Goal: Information Seeking & Learning: Learn about a topic

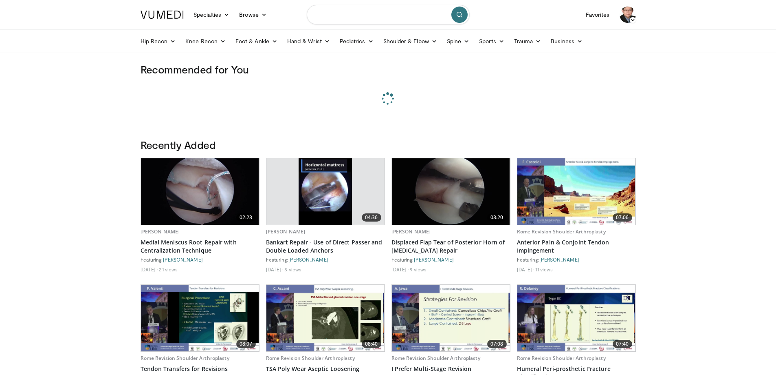
click at [361, 16] on input "Search topics, interventions" at bounding box center [388, 15] width 163 height 20
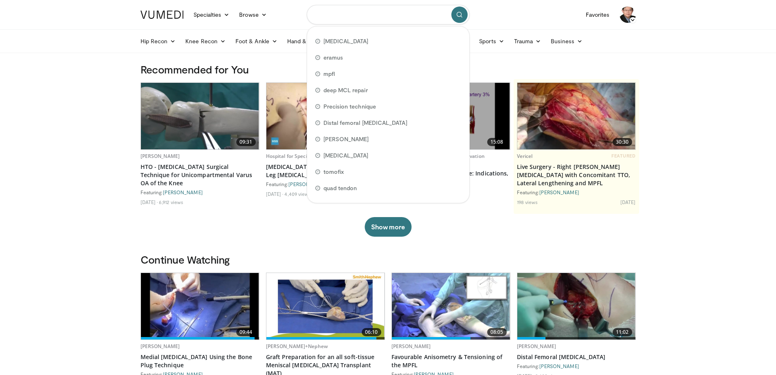
type input "*"
click at [349, 43] on span "[MEDICAL_DATA]" at bounding box center [346, 41] width 45 height 8
type input "**********"
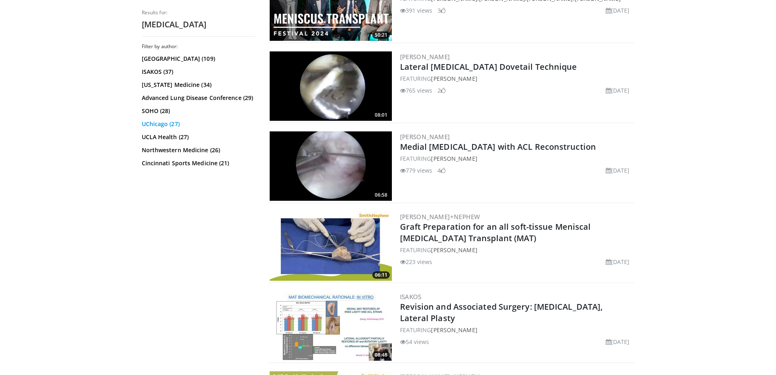
scroll to position [774, 0]
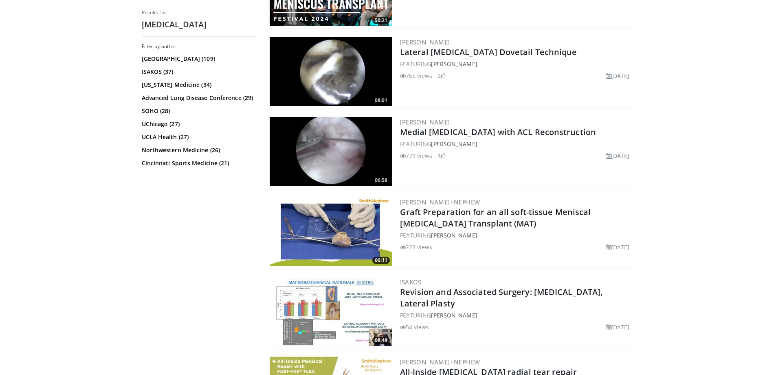
click at [324, 227] on img at bounding box center [331, 230] width 122 height 69
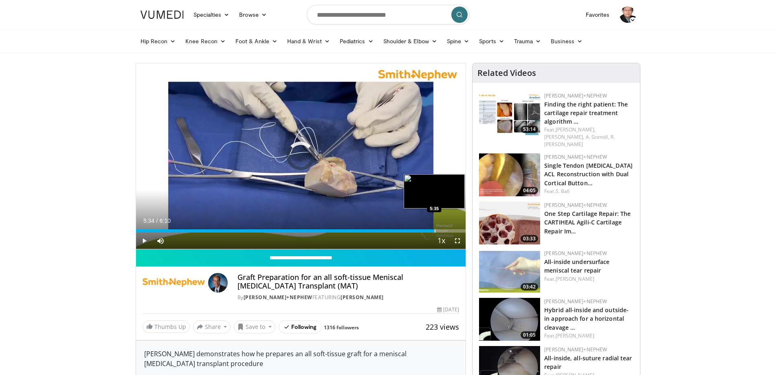
click at [434, 231] on div "Loaded : 10.69% 5:34 5:35" at bounding box center [301, 230] width 330 height 3
click at [454, 240] on span "Video Player" at bounding box center [458, 240] width 16 height 16
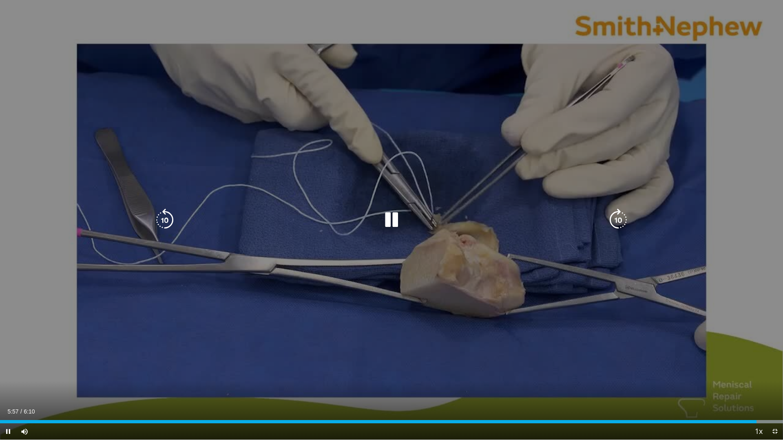
click at [394, 220] on icon "Video Player" at bounding box center [391, 220] width 23 height 23
